Goal: Task Accomplishment & Management: Complete application form

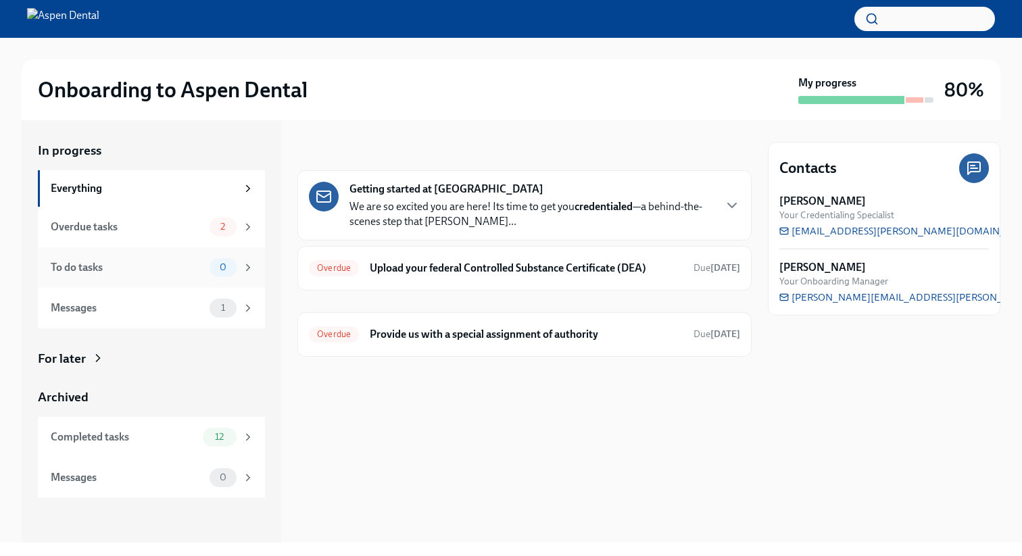
click at [161, 258] on div "To do tasks 0" at bounding box center [152, 267] width 203 height 19
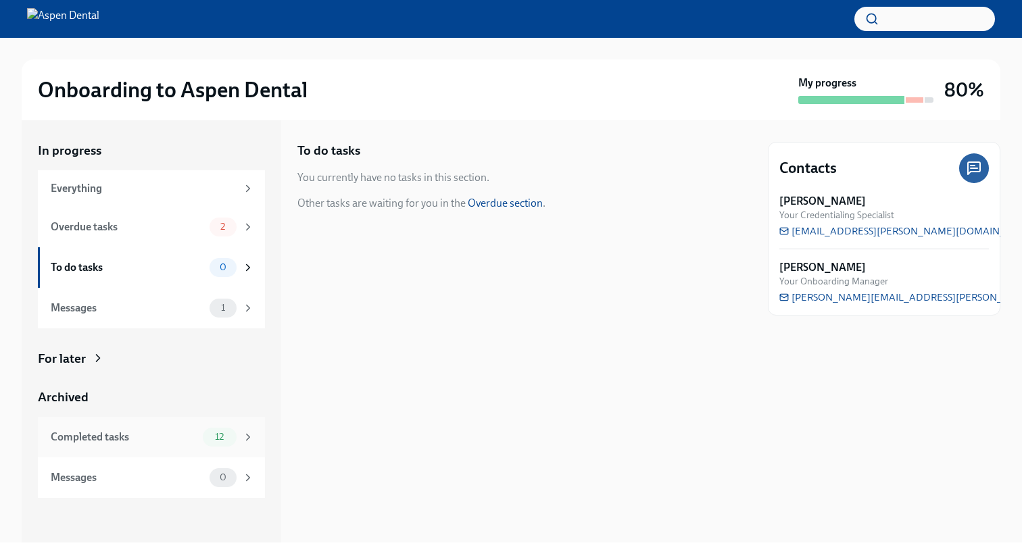
click at [155, 436] on div "Completed tasks" at bounding box center [124, 437] width 147 height 15
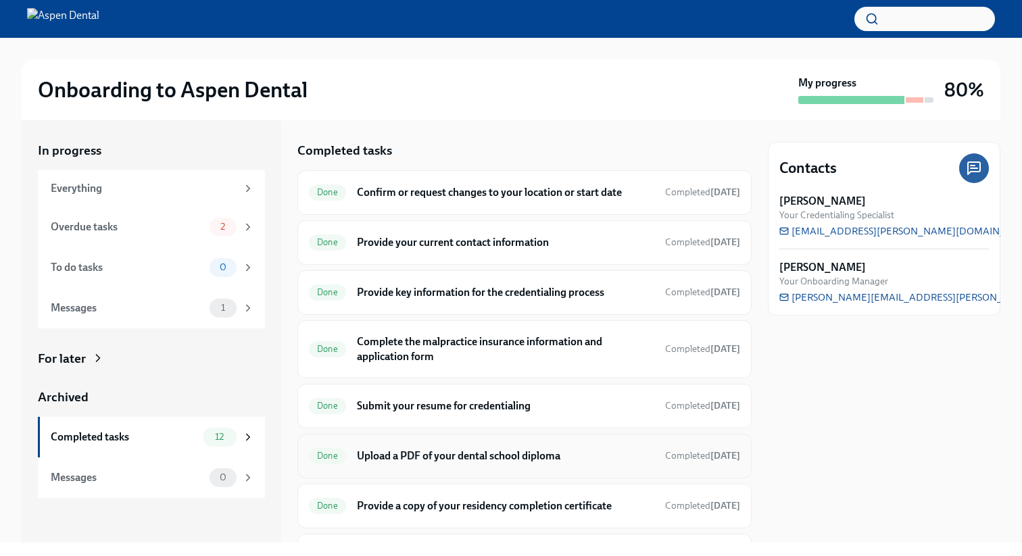
scroll to position [278, 0]
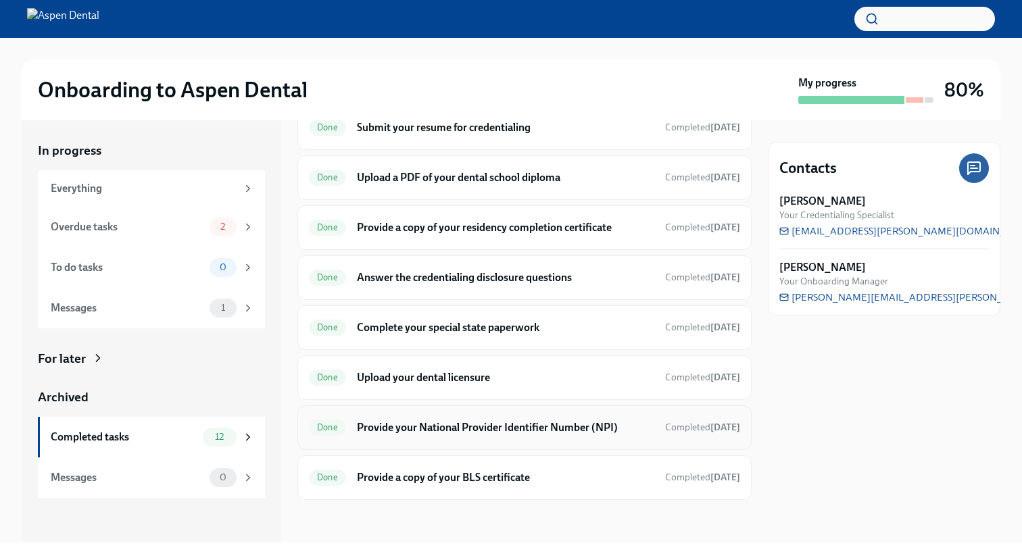
click at [401, 422] on h6 "Provide your National Provider Identifier Number (NPI)" at bounding box center [505, 427] width 297 height 15
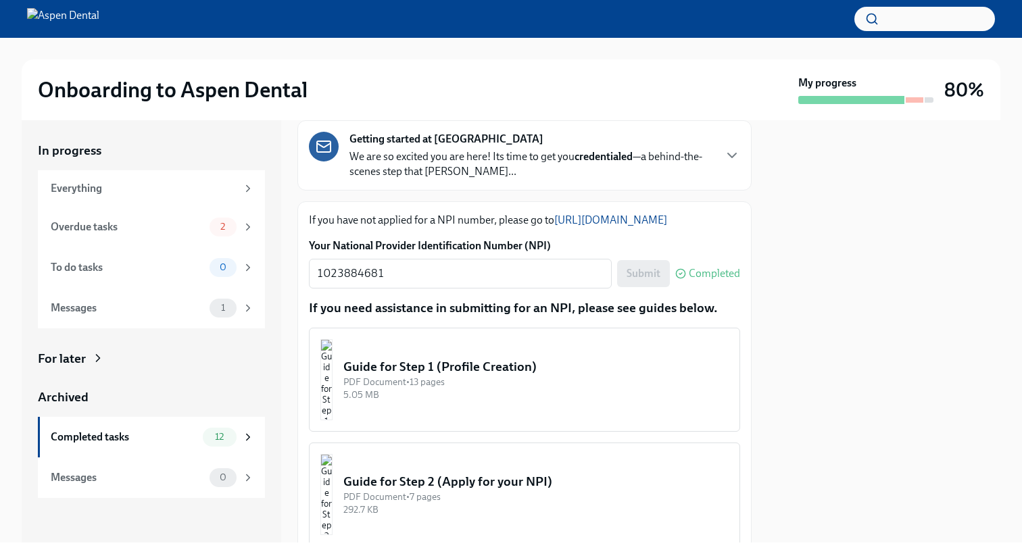
scroll to position [202, 0]
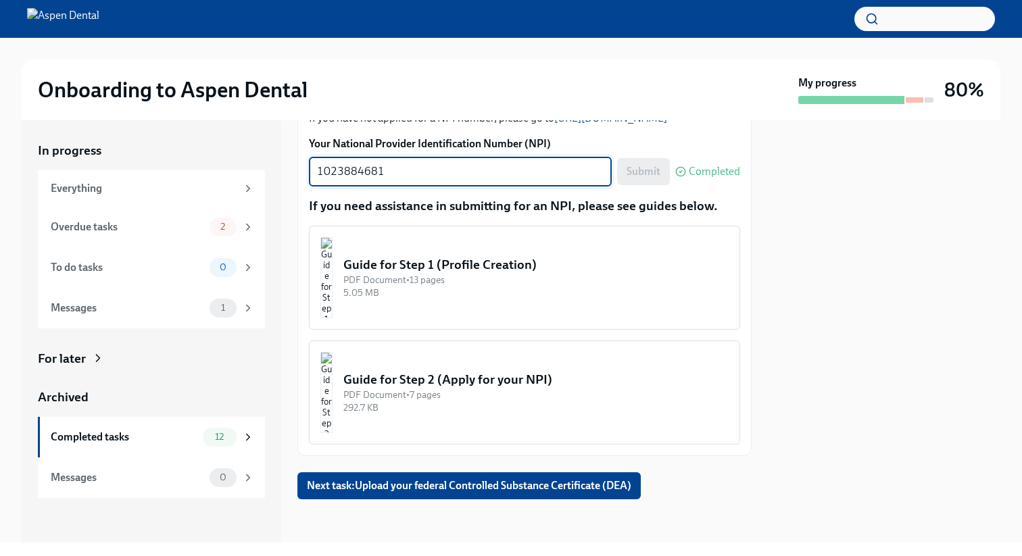
click at [339, 170] on textarea "1023884681" at bounding box center [460, 172] width 287 height 16
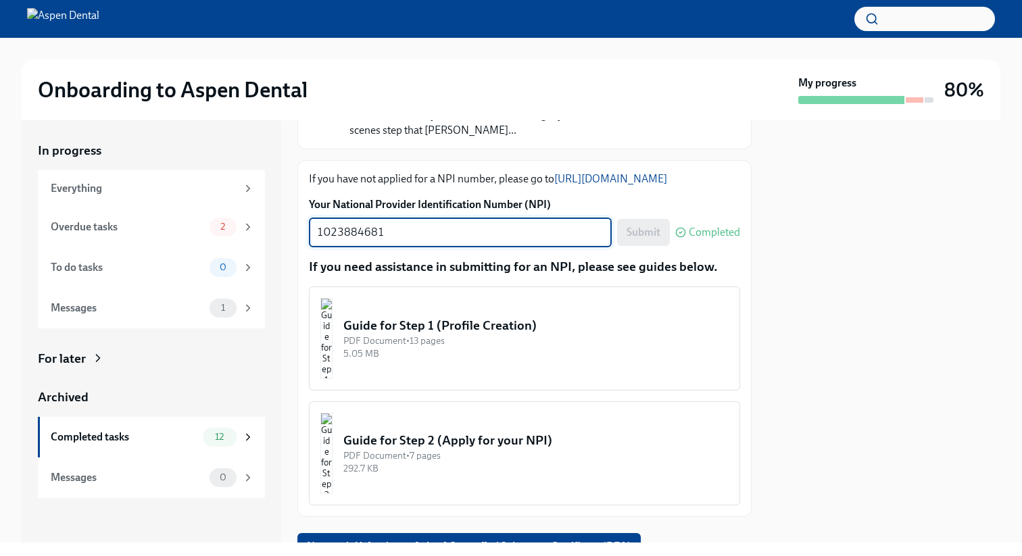
scroll to position [0, 0]
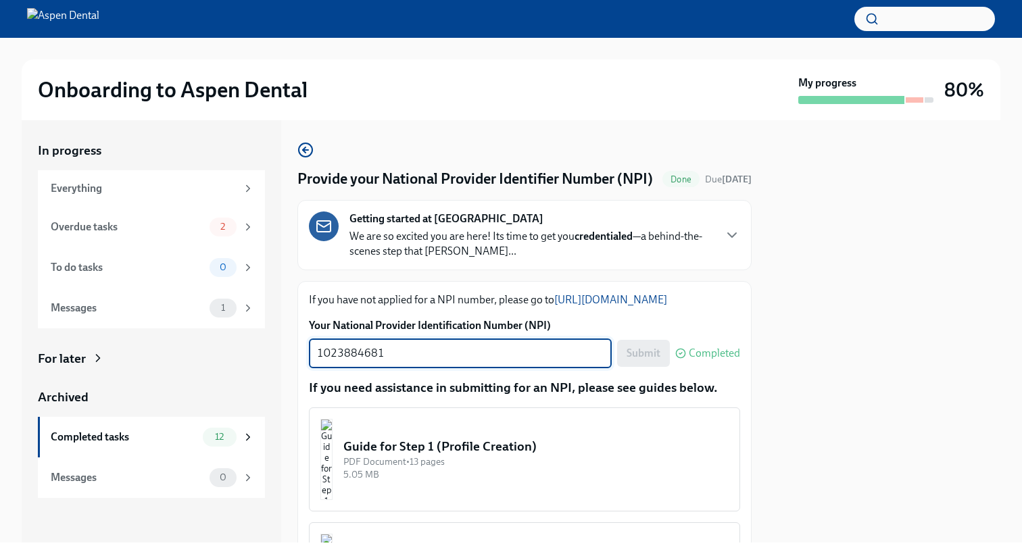
click at [608, 306] on link "[URL][DOMAIN_NAME]" at bounding box center [610, 299] width 113 height 13
